Goal: Task Accomplishment & Management: Use online tool/utility

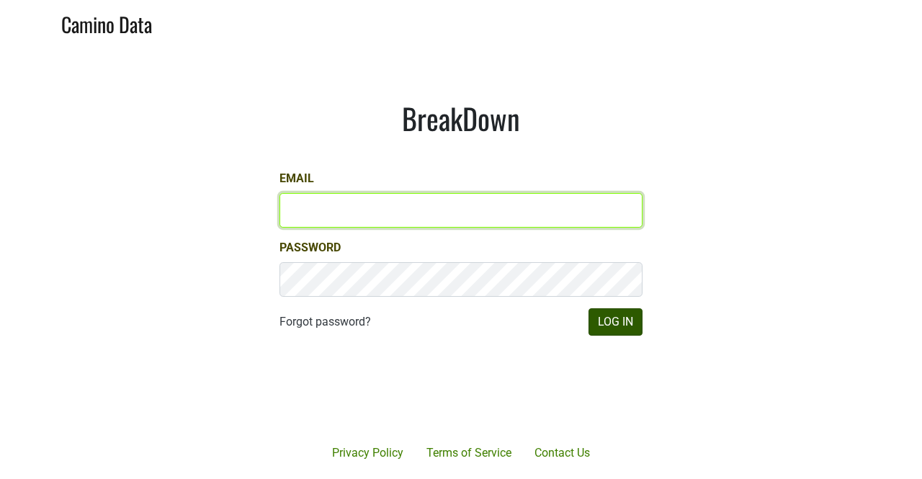
type input "mary@mt.wine"
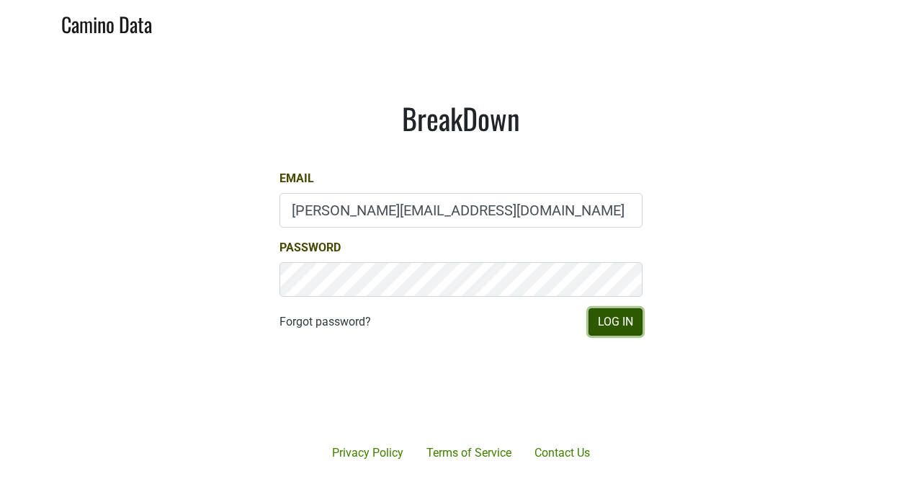
click at [610, 321] on button "Log In" at bounding box center [616, 321] width 54 height 27
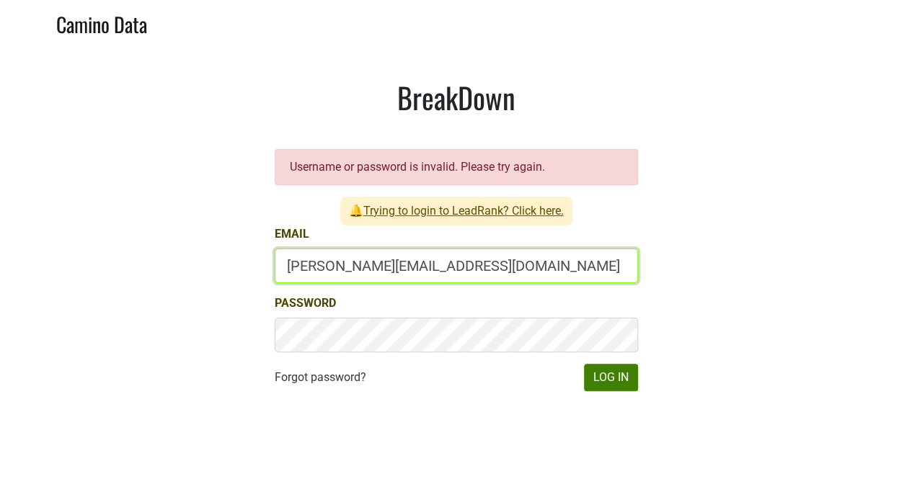
drag, startPoint x: 318, startPoint y: 272, endPoint x: 221, endPoint y: 259, distance: 98.1
click at [221, 259] on main "BreakDown Username or password is invalid. Please try again. 🔔 Trying to login …" at bounding box center [456, 235] width 912 height 381
type input "depletions@mt.wine"
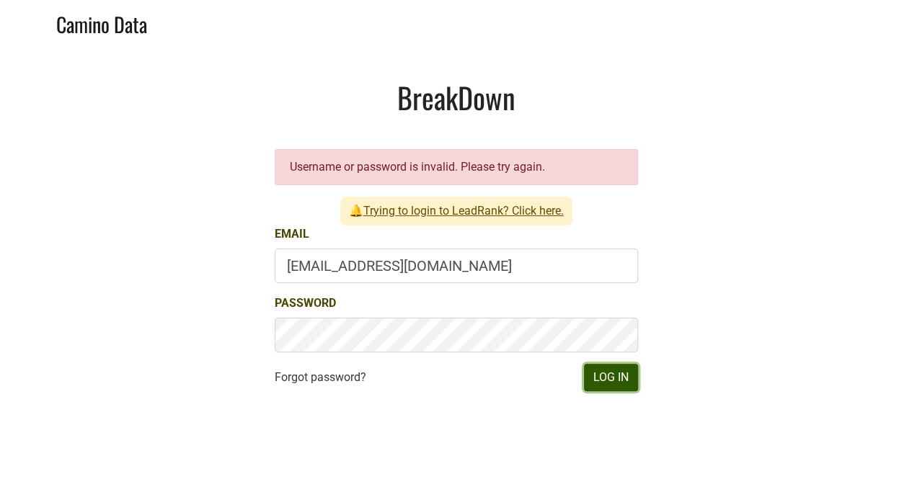
click at [618, 381] on button "Log In" at bounding box center [611, 377] width 54 height 27
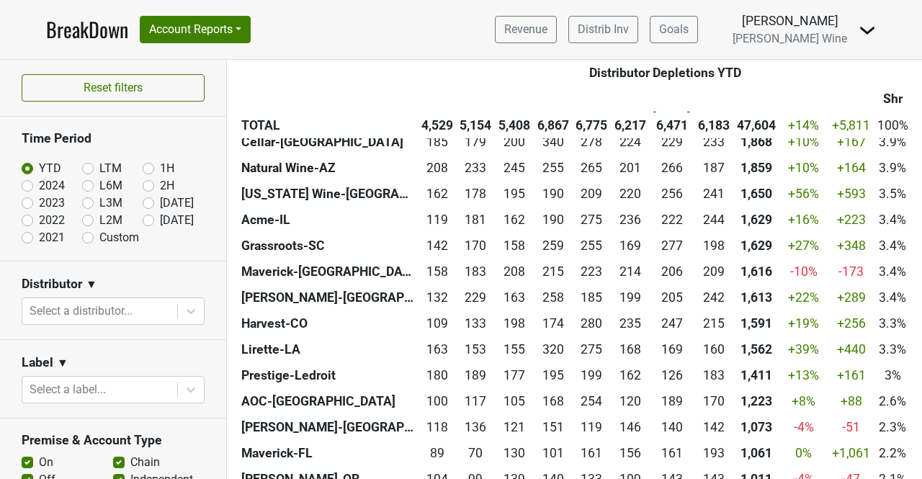
scroll to position [572, 0]
click at [75, 308] on div at bounding box center [100, 311] width 141 height 20
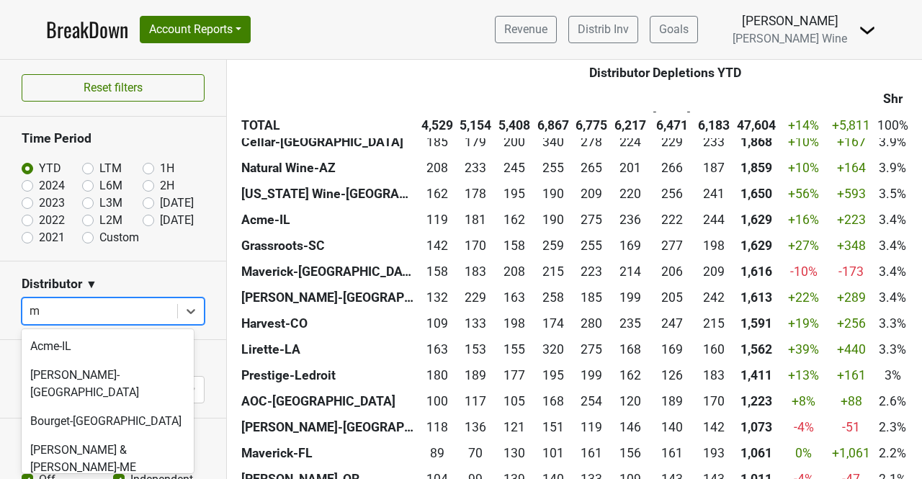
type input "mi"
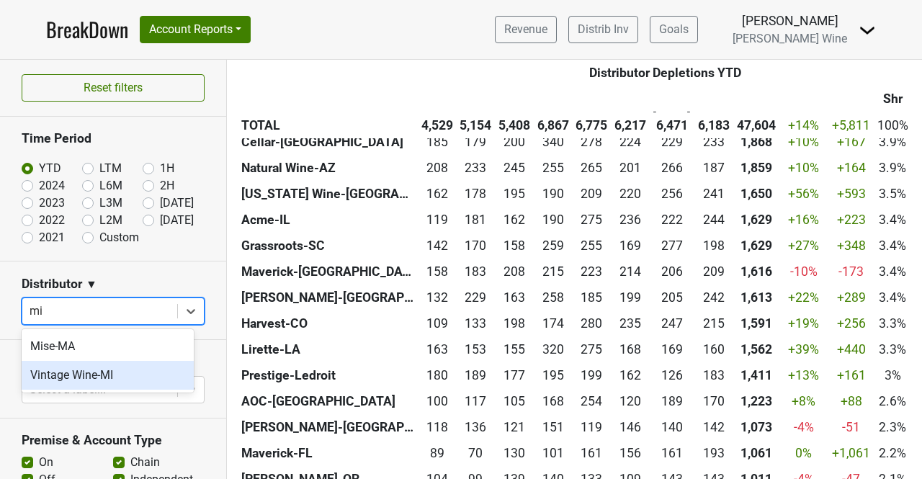
click at [74, 374] on div "Vintage Wine-MI" at bounding box center [108, 375] width 172 height 29
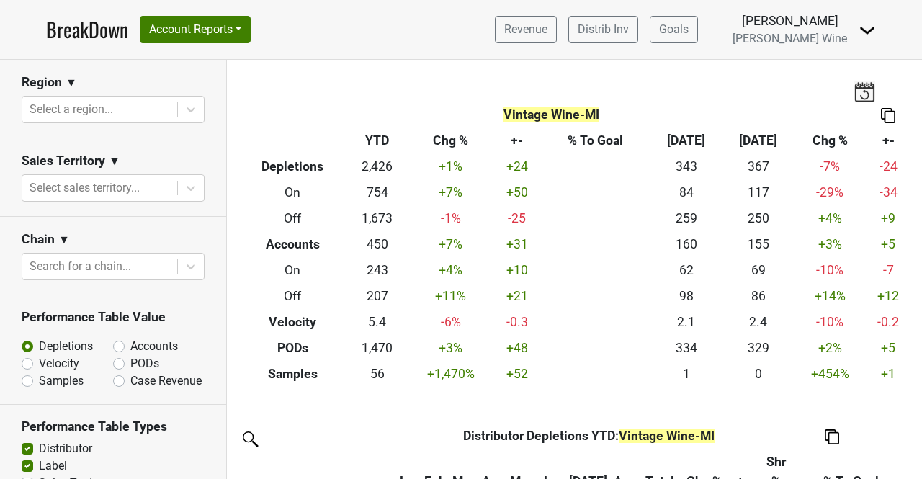
scroll to position [443, 0]
click at [190, 36] on button "Account Reports" at bounding box center [195, 29] width 111 height 27
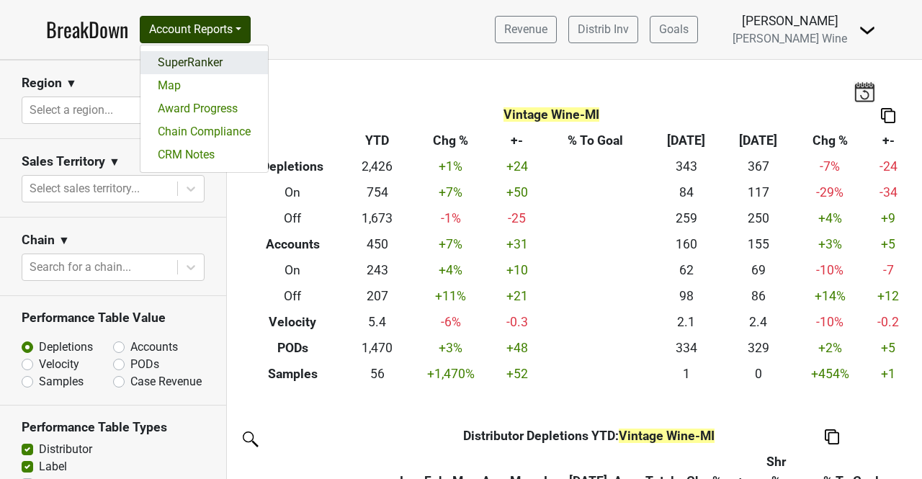
click at [187, 62] on link "SuperRanker" at bounding box center [205, 62] width 128 height 23
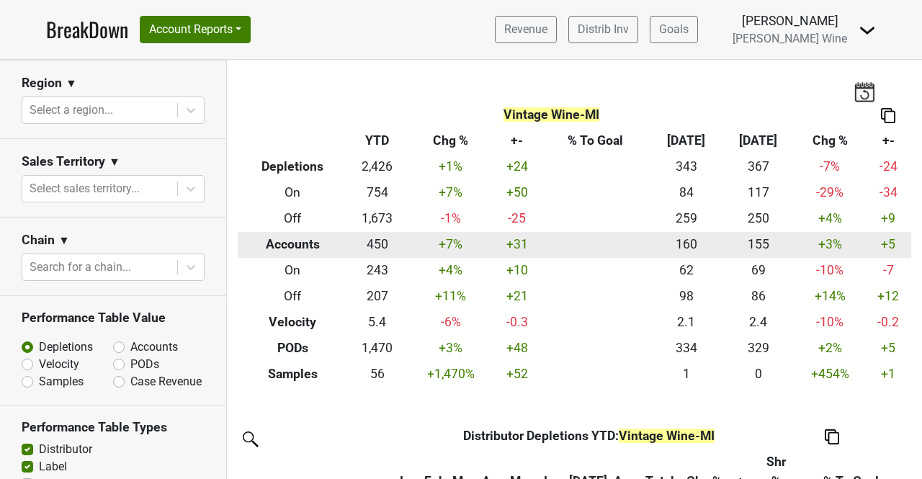
scroll to position [1, 0]
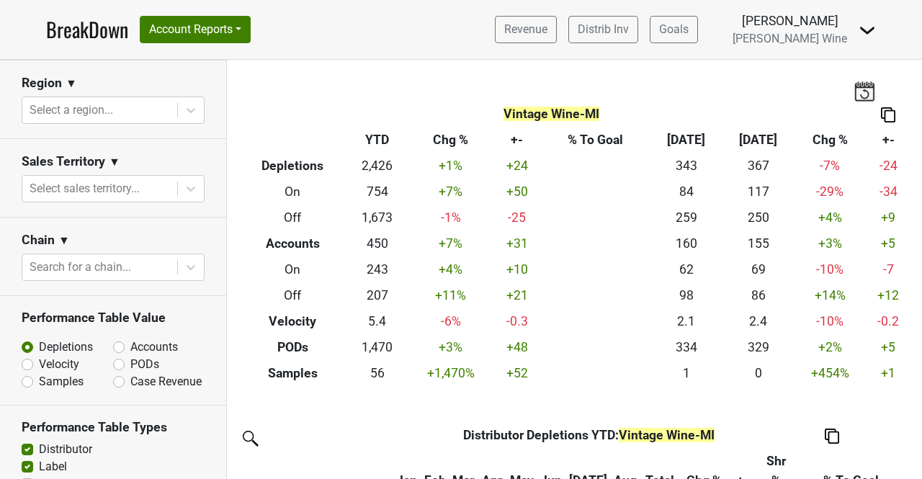
click at [81, 25] on link "BreakDown" at bounding box center [87, 29] width 82 height 30
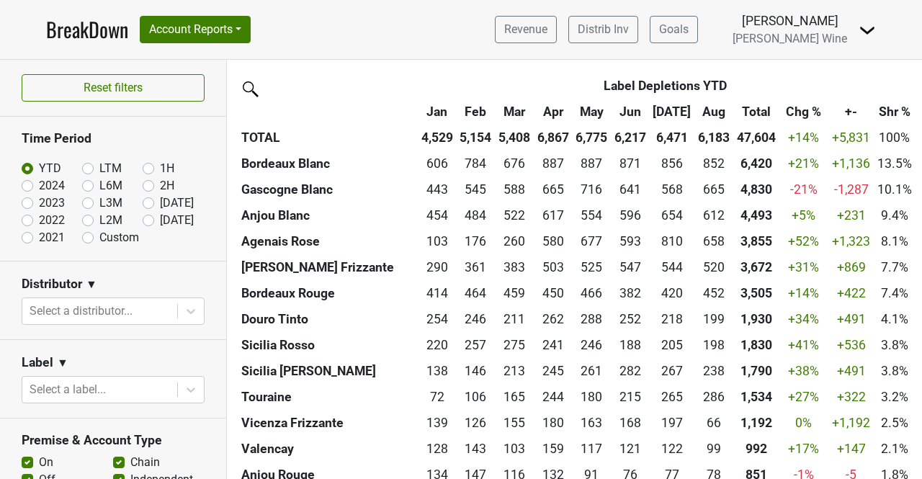
scroll to position [1605, 0]
